Goal: Task Accomplishment & Management: Manage account settings

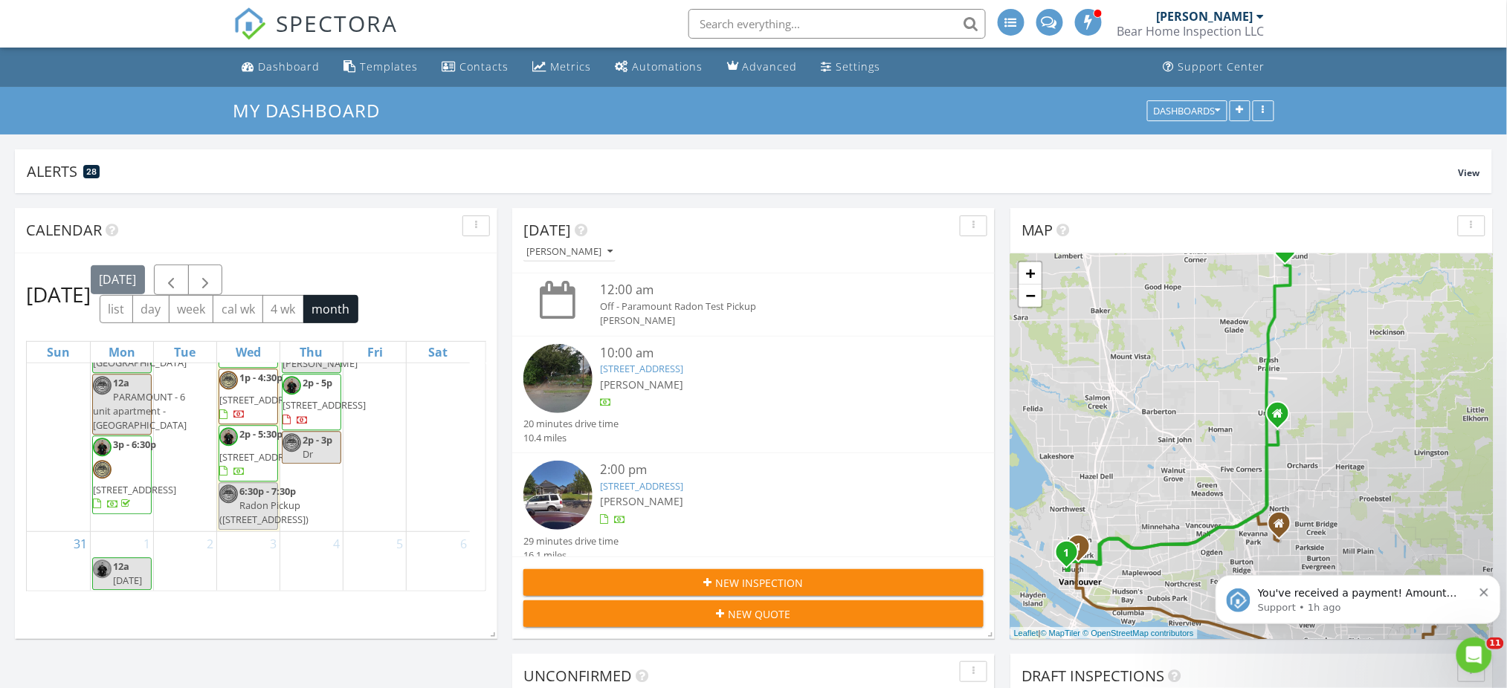
click at [277, 71] on div "Dashboard" at bounding box center [290, 66] width 62 height 14
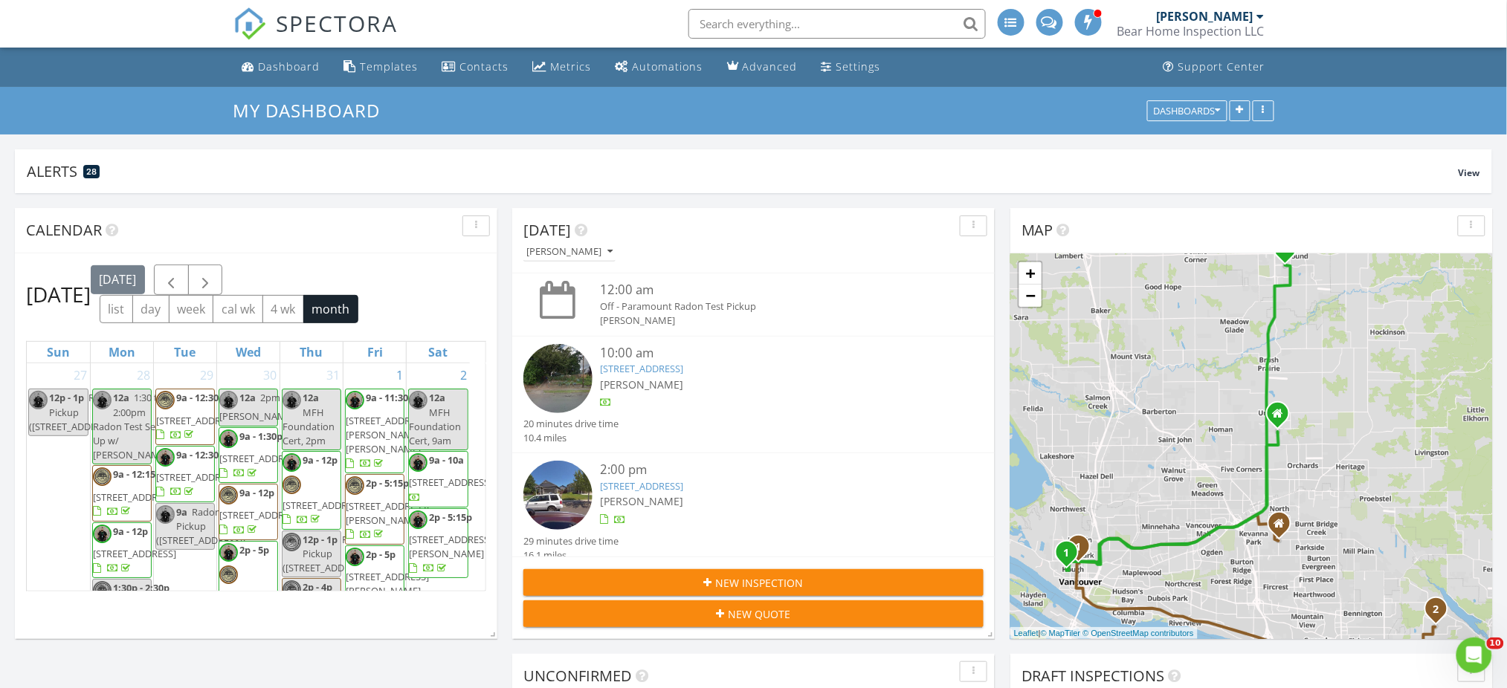
click at [744, 387] on div "[PERSON_NAME]" at bounding box center [772, 385] width 345 height 16
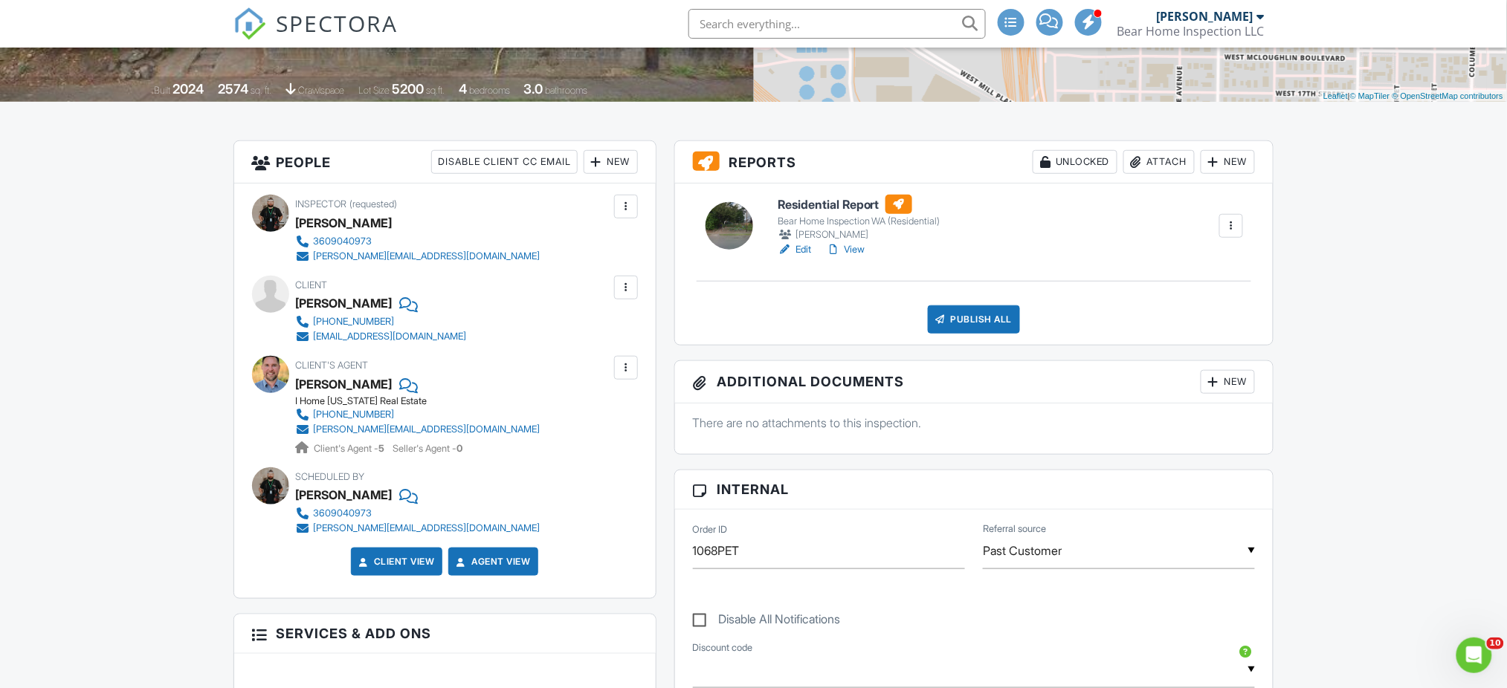
scroll to position [297, 0]
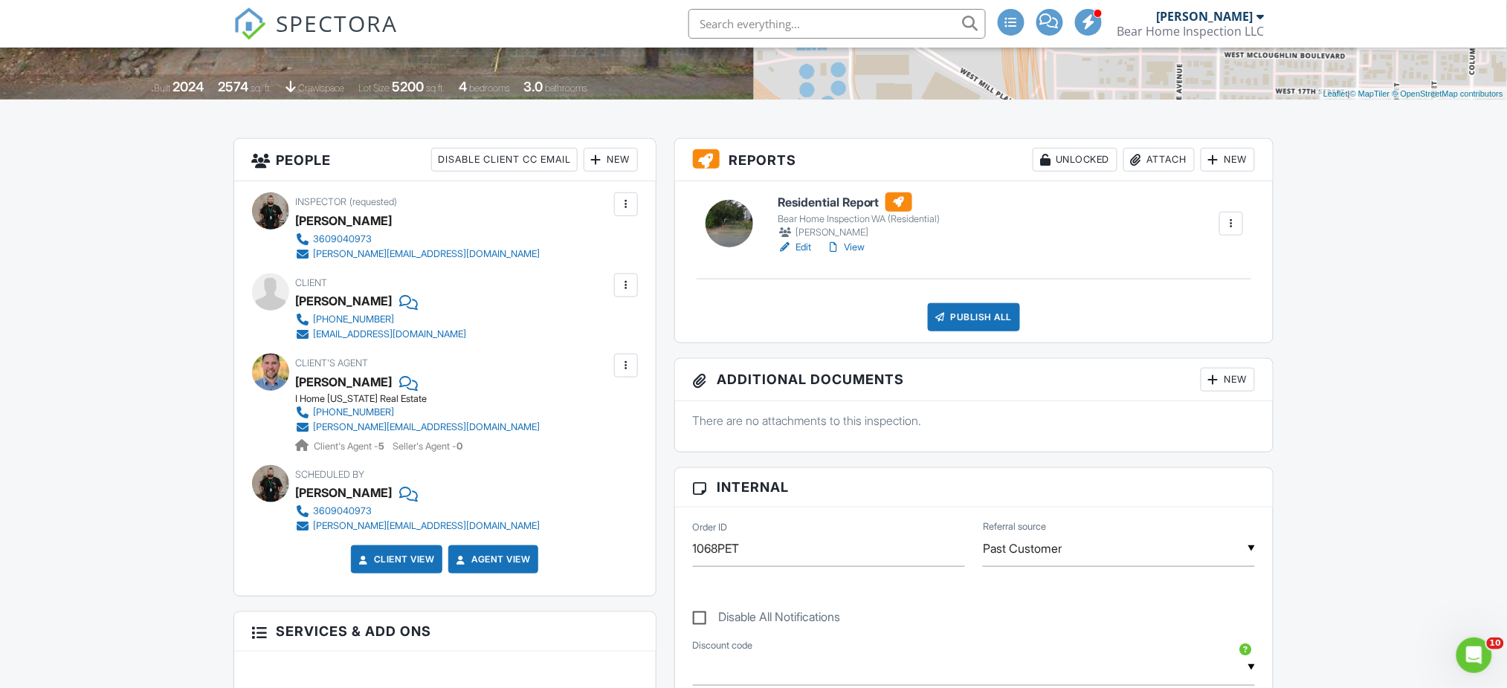
click at [805, 248] on link "Edit" at bounding box center [794, 247] width 33 height 15
